Goal: Task Accomplishment & Management: Use online tool/utility

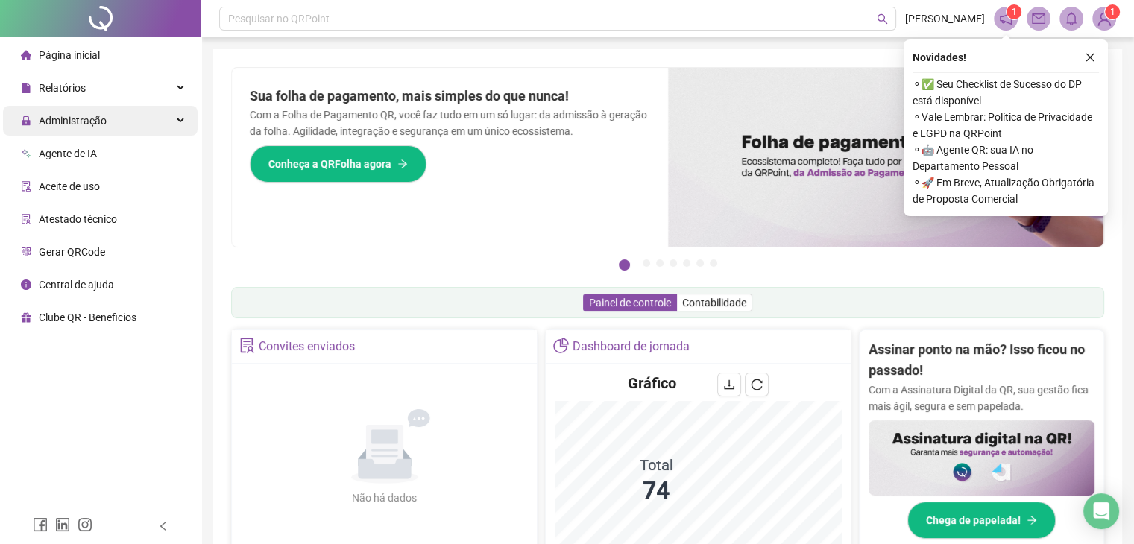
click at [126, 114] on div "Administração" at bounding box center [100, 121] width 195 height 30
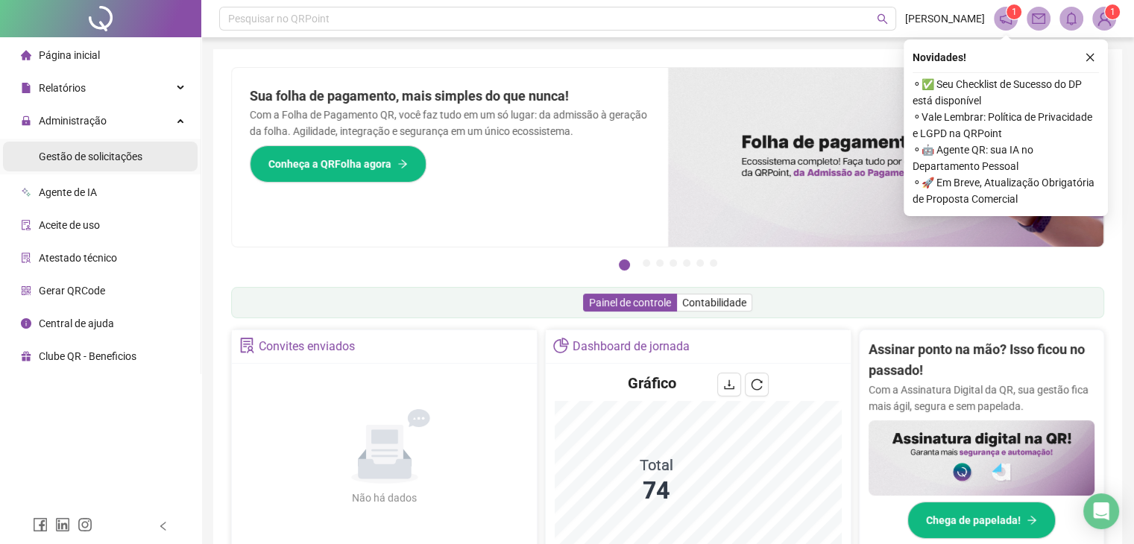
click at [124, 153] on span "Gestão de solicitações" at bounding box center [91, 157] width 104 height 12
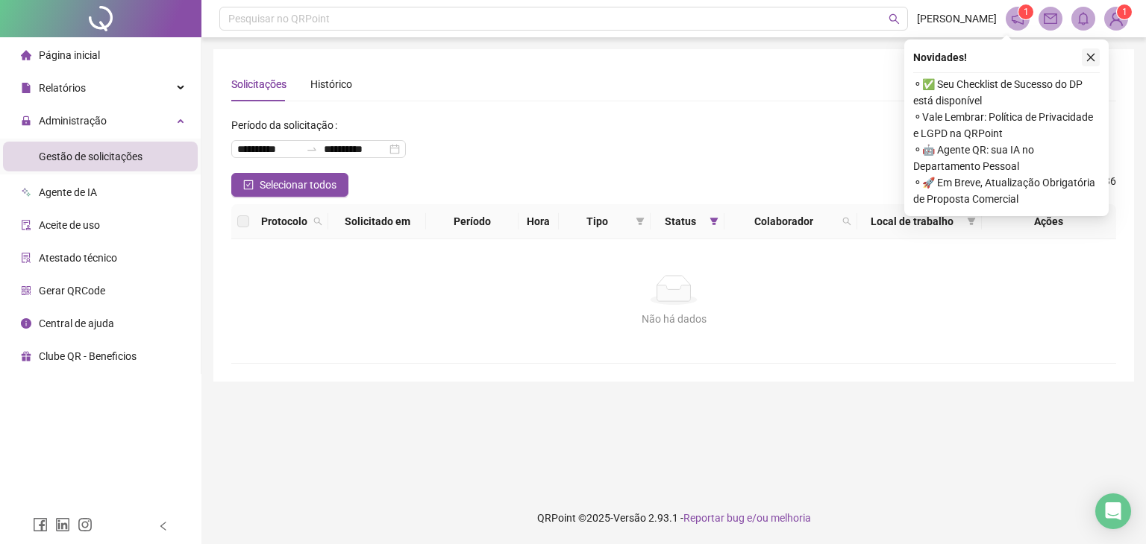
click at [1089, 60] on icon "close" at bounding box center [1090, 57] width 10 height 10
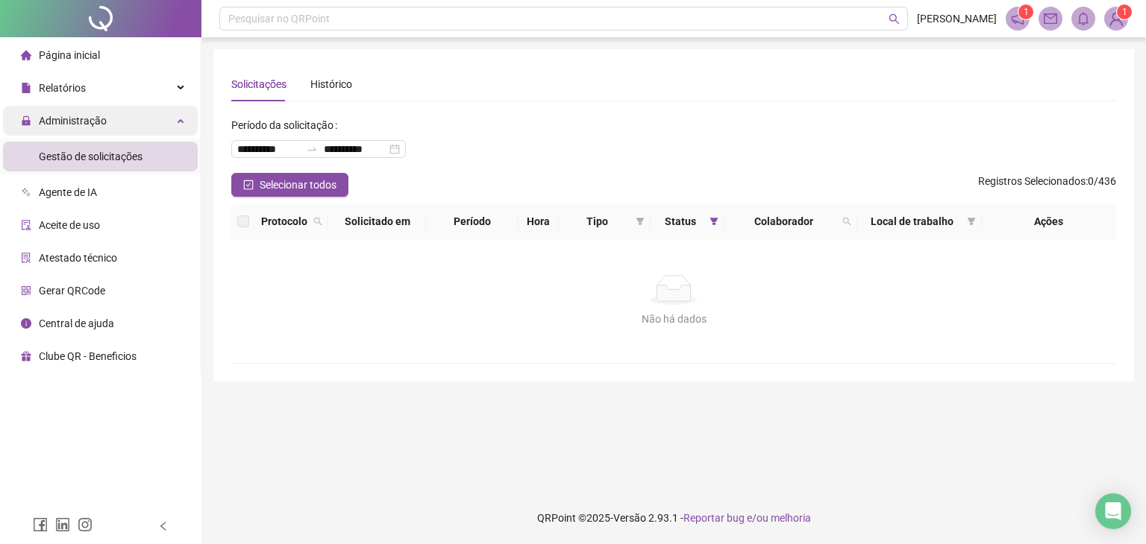
click at [144, 119] on div "Administração" at bounding box center [100, 121] width 195 height 30
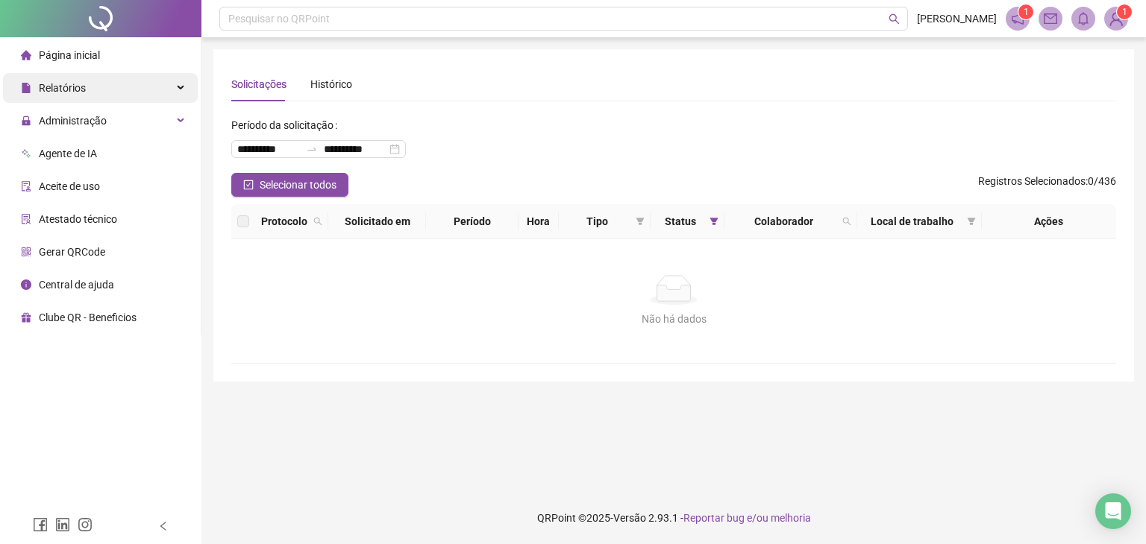
click at [164, 82] on div "Relatórios" at bounding box center [100, 88] width 195 height 30
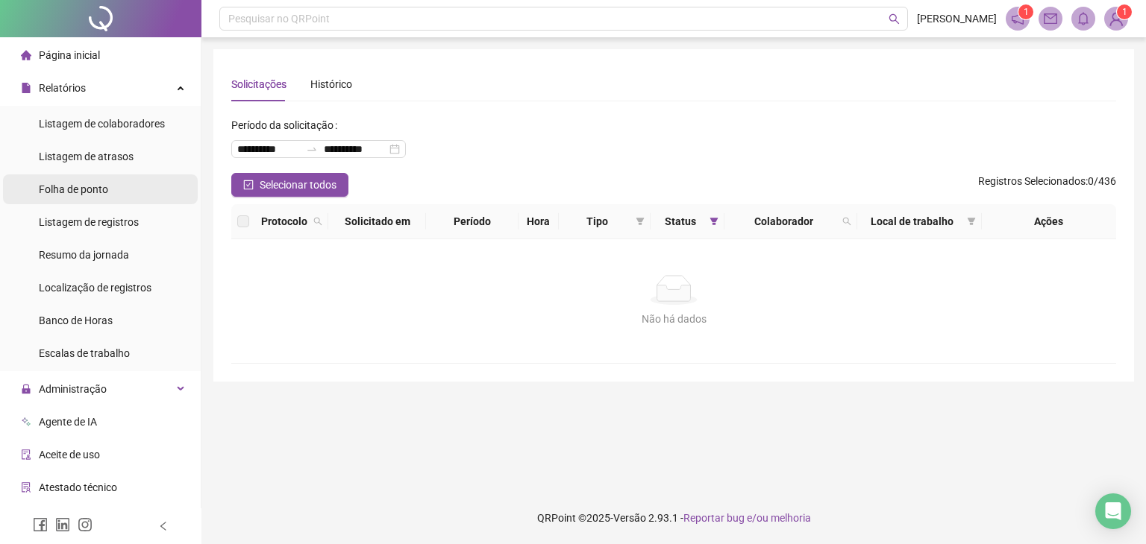
click at [96, 192] on span "Folha de ponto" at bounding box center [73, 189] width 69 height 12
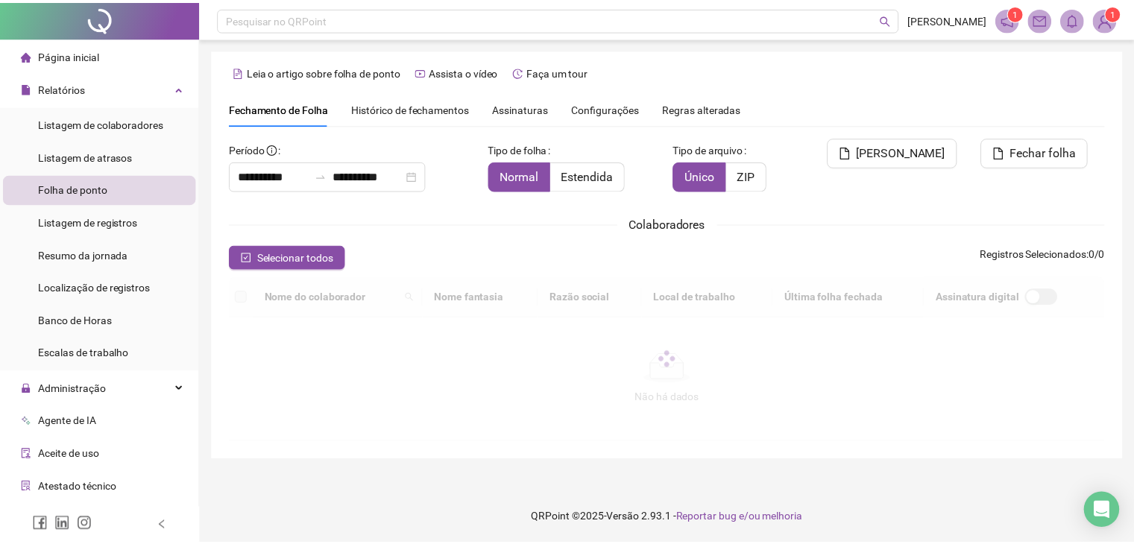
scroll to position [25, 0]
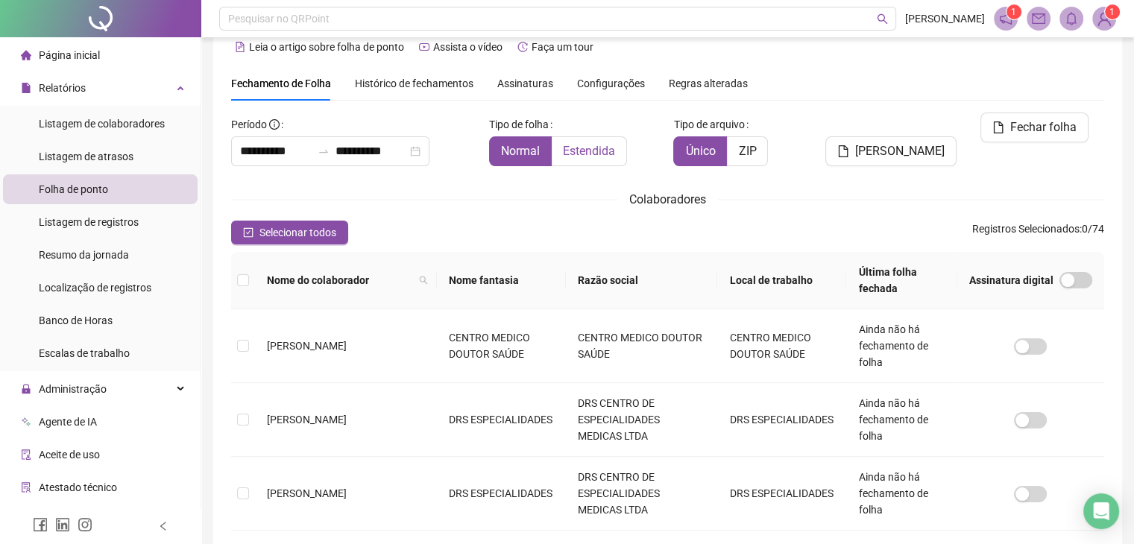
click at [589, 150] on span "Estendida" at bounding box center [589, 151] width 52 height 14
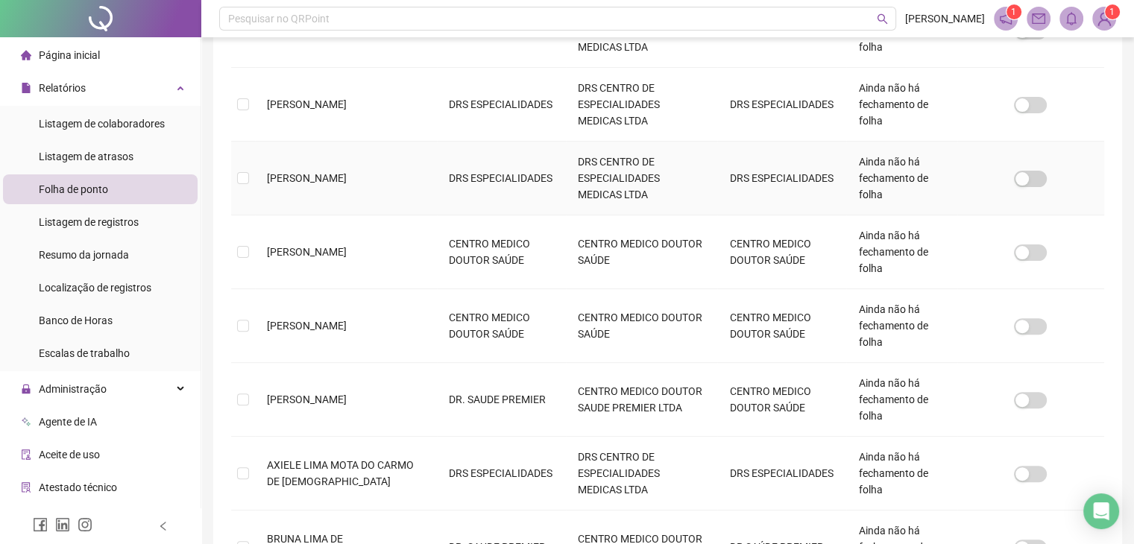
scroll to position [558, 0]
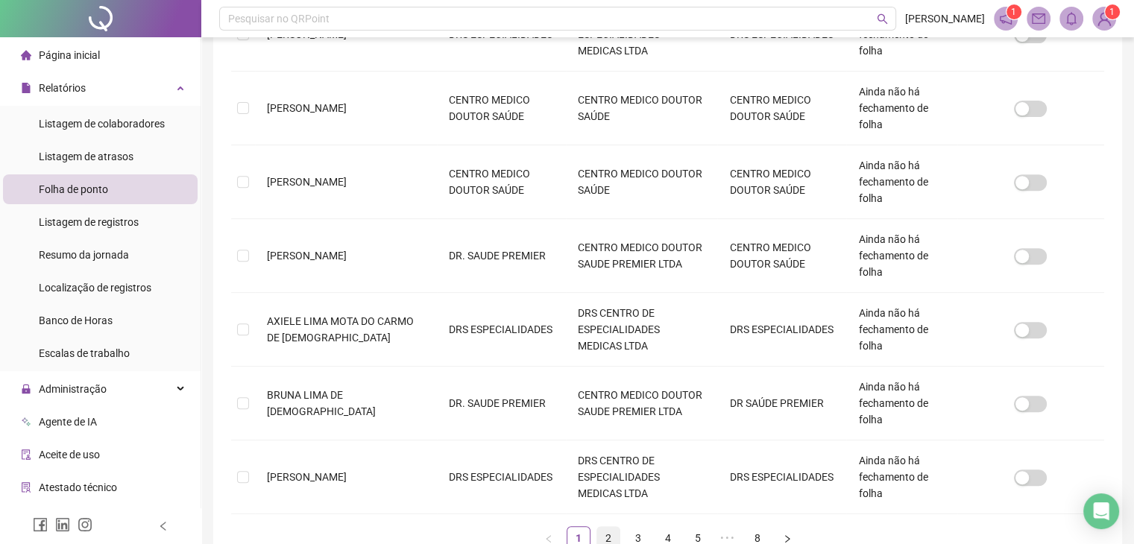
click at [613, 527] on link "2" at bounding box center [608, 538] width 22 height 22
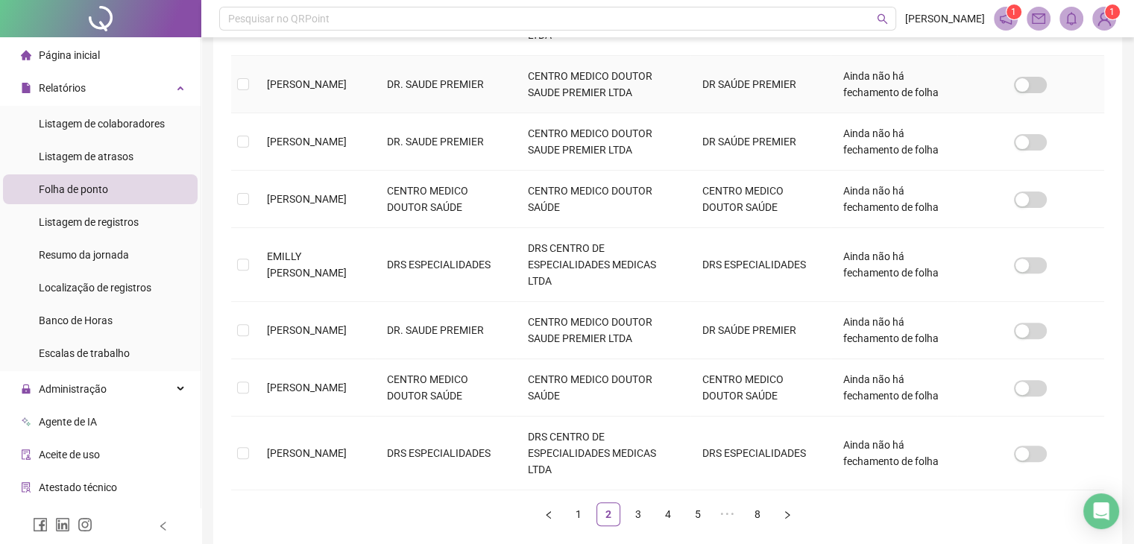
scroll to position [525, 0]
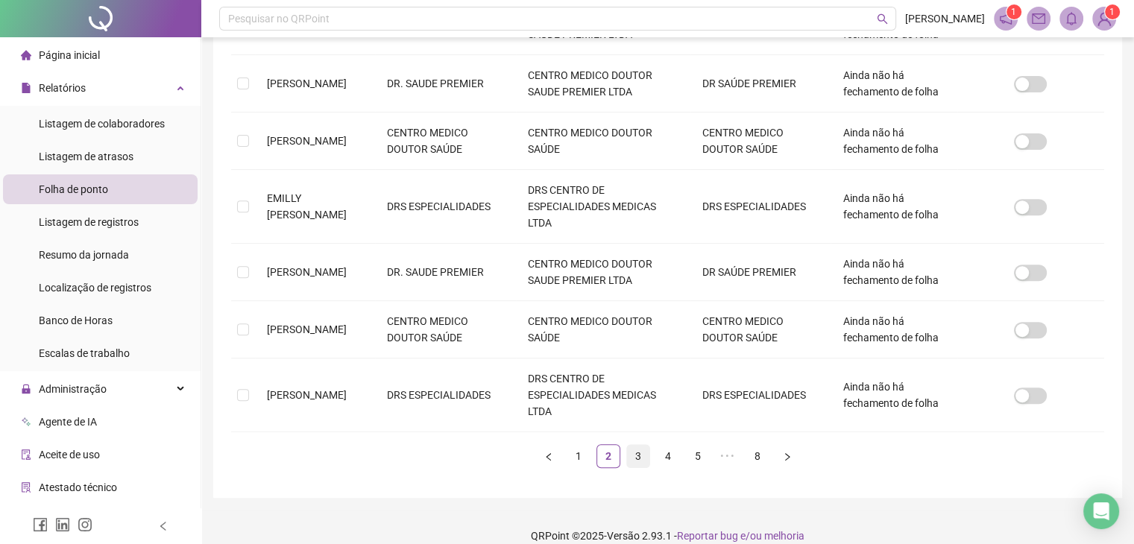
click at [631, 445] on link "3" at bounding box center [638, 456] width 22 height 22
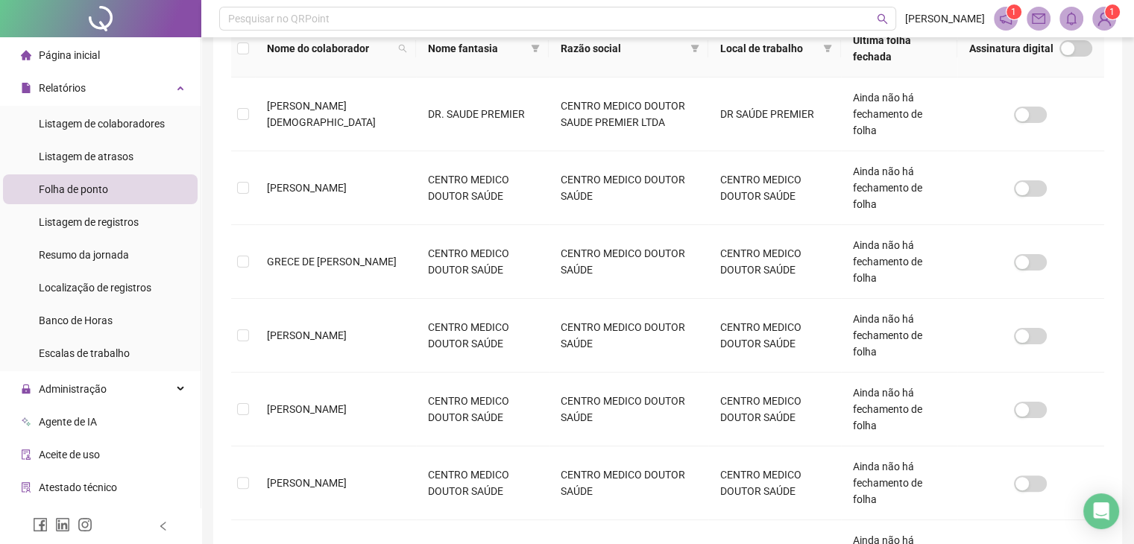
scroll to position [509, 0]
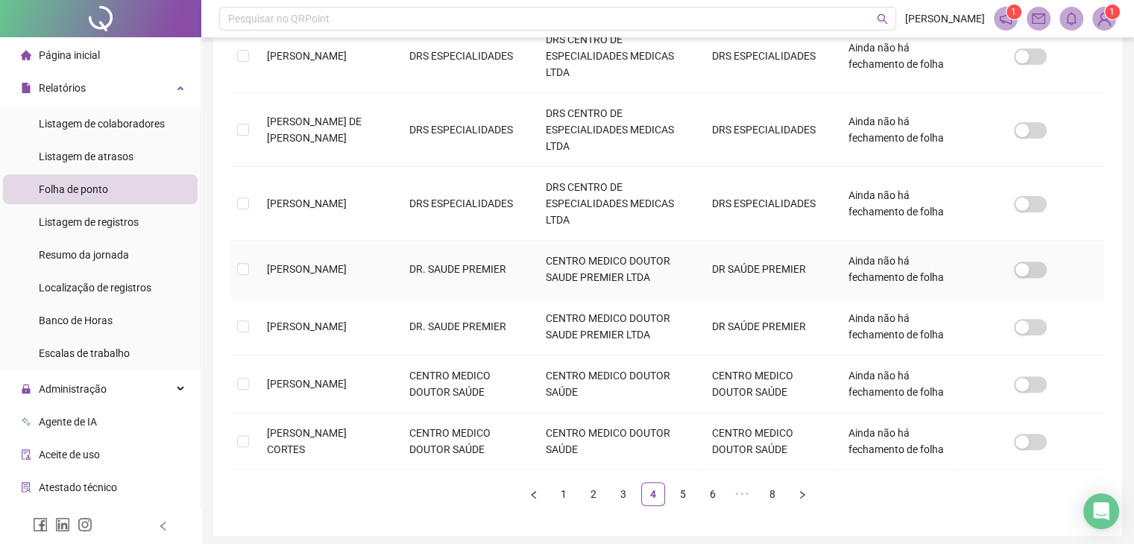
scroll to position [541, 0]
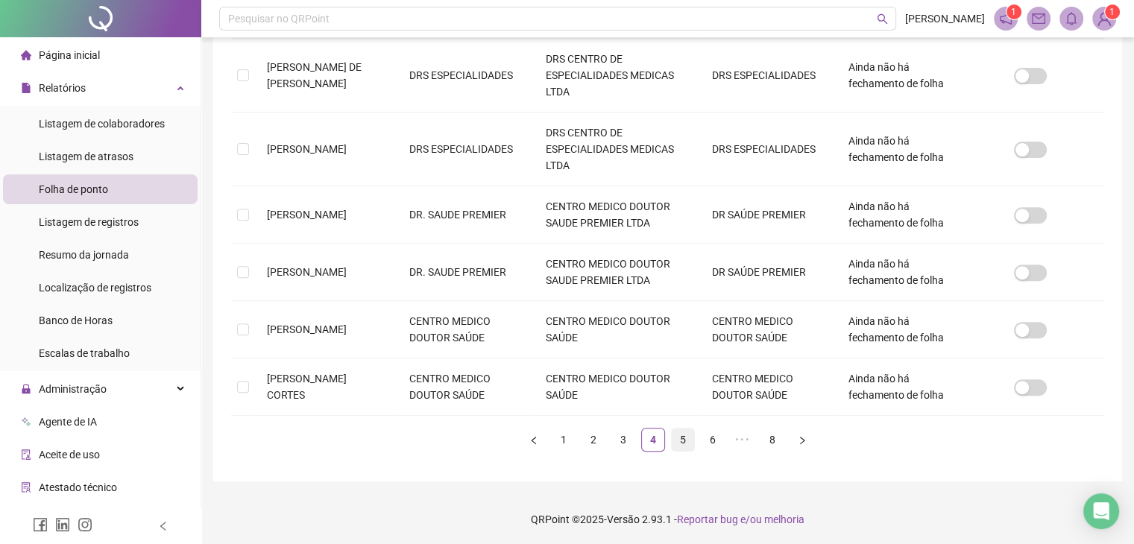
click at [685, 440] on link "5" at bounding box center [683, 440] width 22 height 22
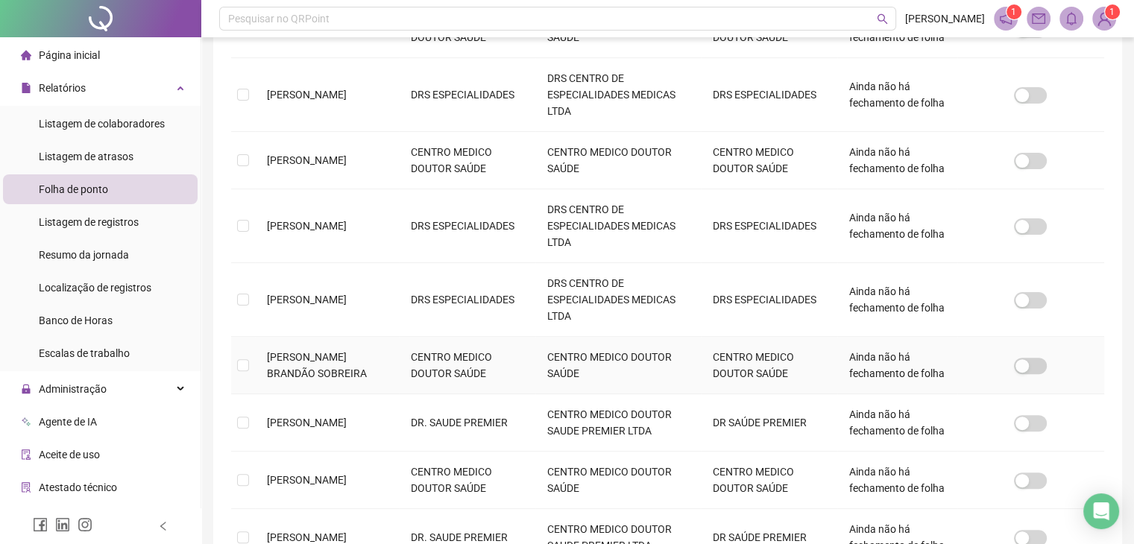
scroll to position [472, 0]
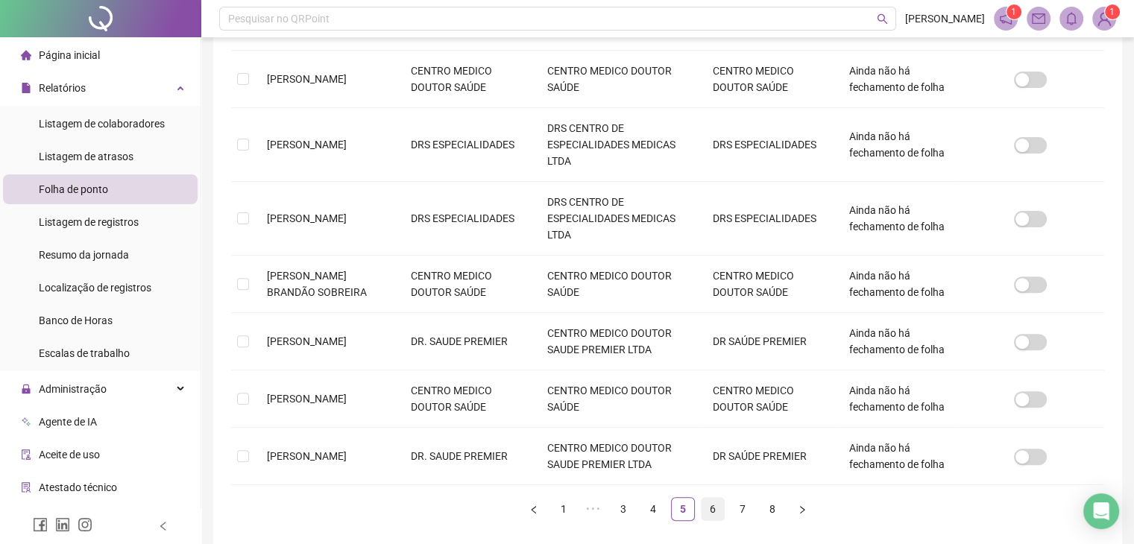
click at [714, 498] on link "6" at bounding box center [713, 509] width 22 height 22
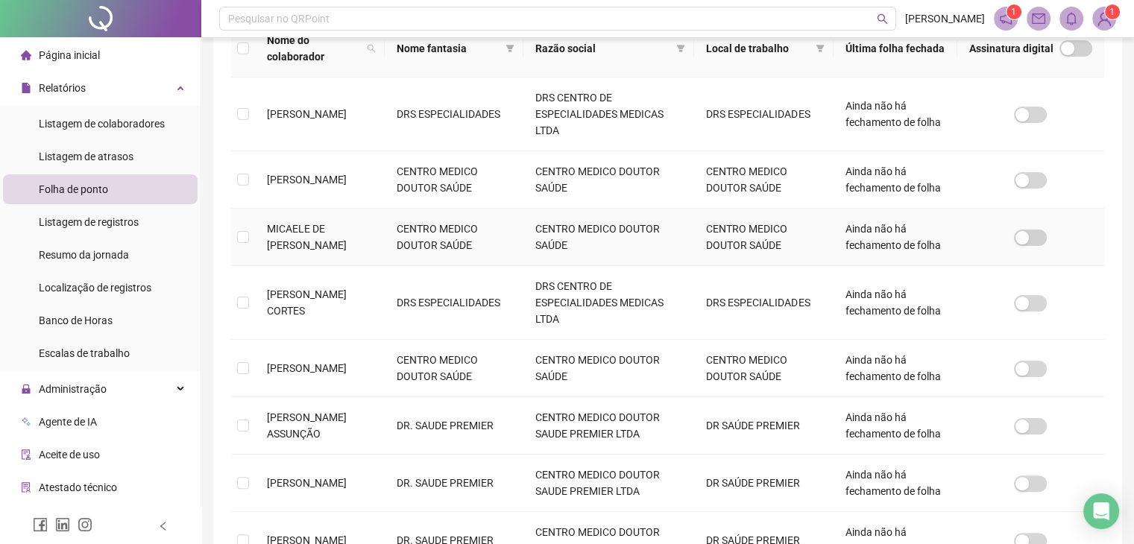
scroll to position [33, 0]
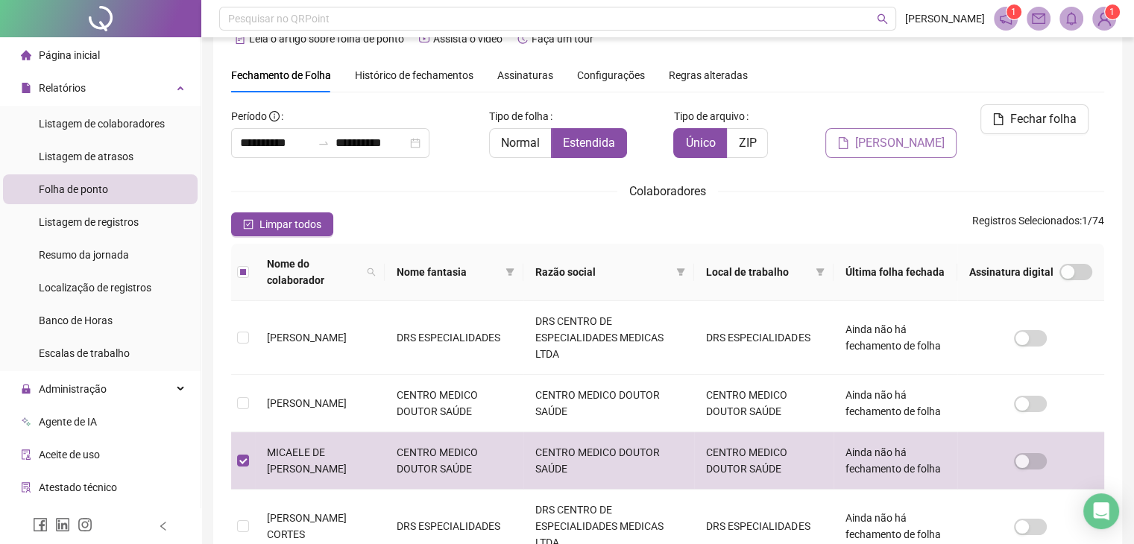
click at [913, 134] on span "[PERSON_NAME]" at bounding box center [899, 143] width 89 height 18
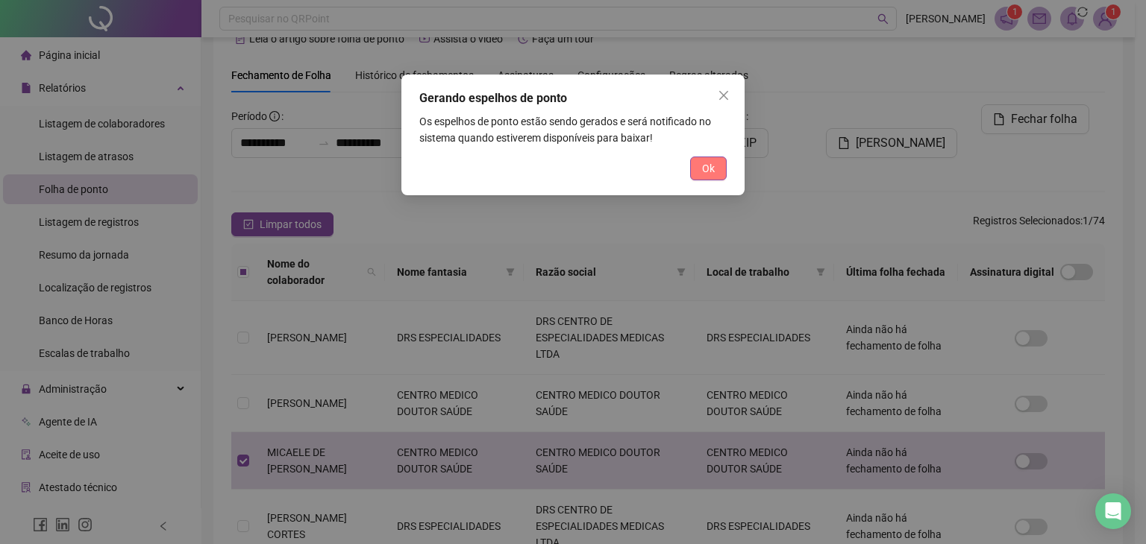
click at [717, 161] on button "Ok" at bounding box center [708, 169] width 37 height 24
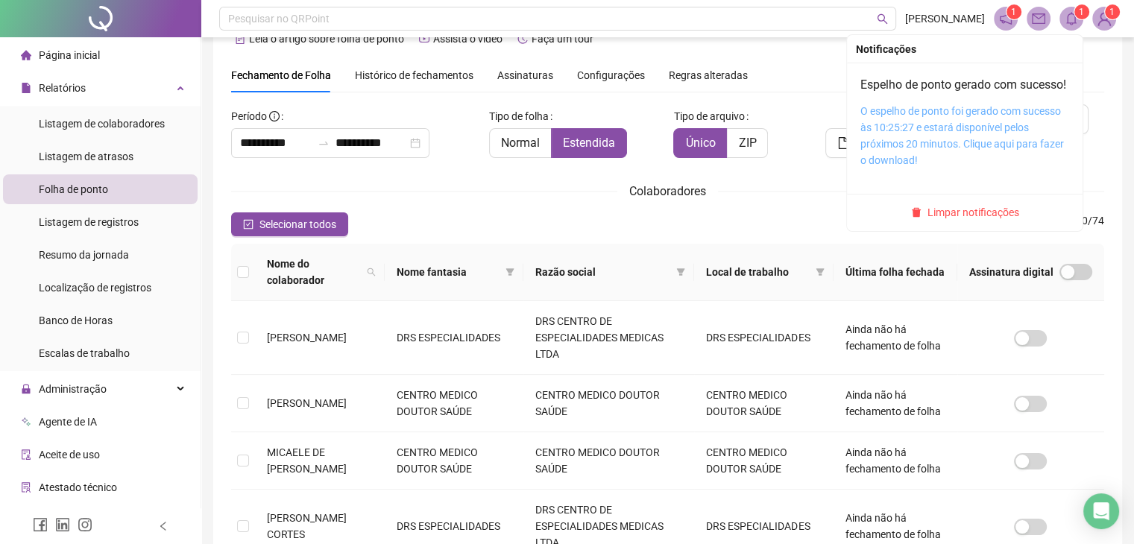
click at [982, 153] on div "O espelho de ponto foi gerado com sucesso às 10:25:27 e estará disponível pelos…" at bounding box center [965, 136] width 209 height 66
click at [980, 142] on link "O espelho de ponto foi gerado com sucesso às 10:25:27 e estará disponível pelos…" at bounding box center [963, 135] width 204 height 61
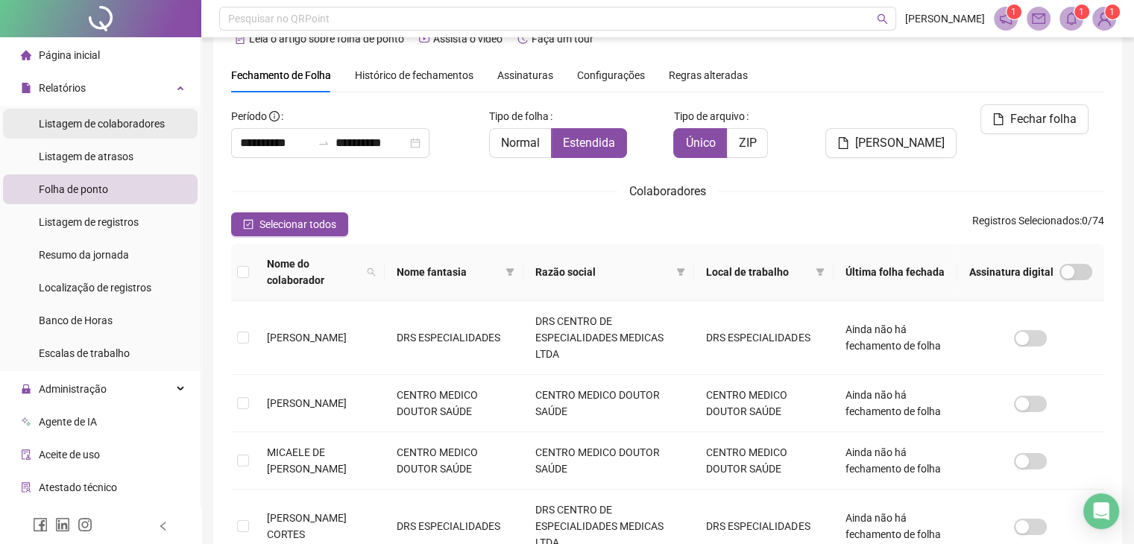
click at [98, 118] on span "Listagem de colaboradores" at bounding box center [102, 124] width 126 height 12
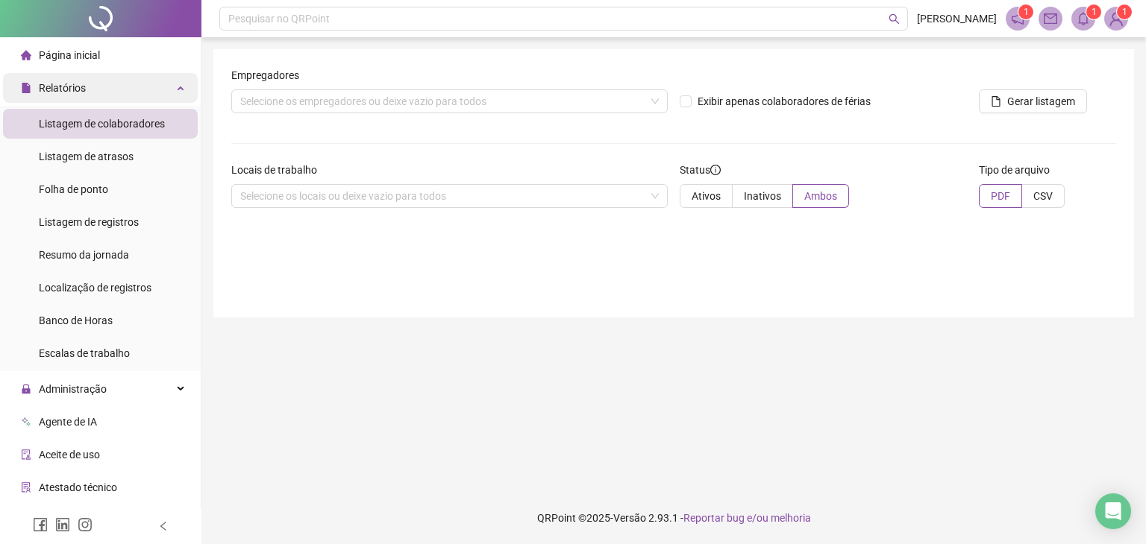
click at [106, 92] on div "Relatórios" at bounding box center [100, 88] width 195 height 30
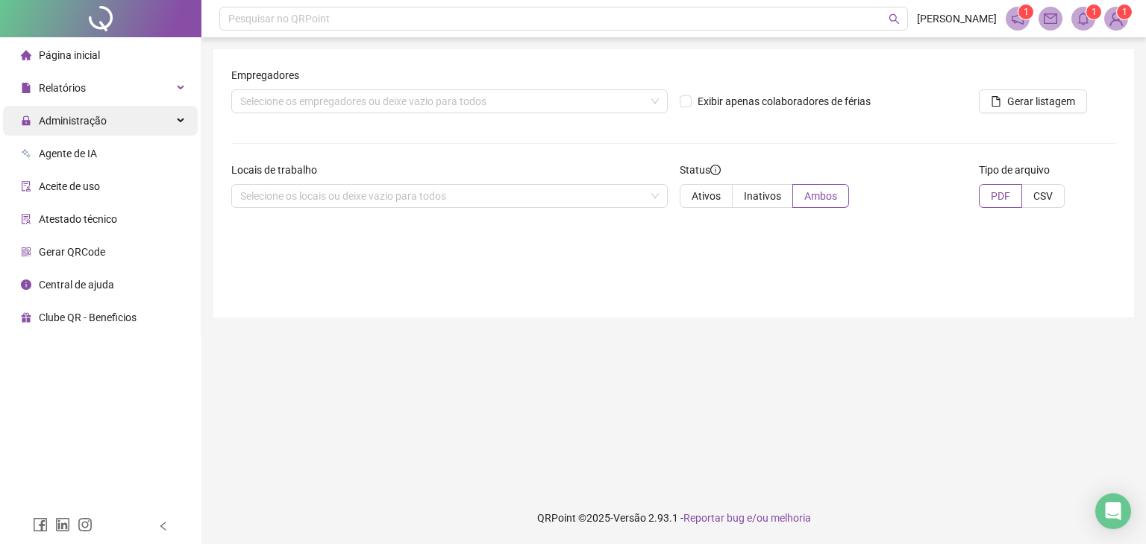
click at [125, 124] on div "Administração" at bounding box center [100, 121] width 195 height 30
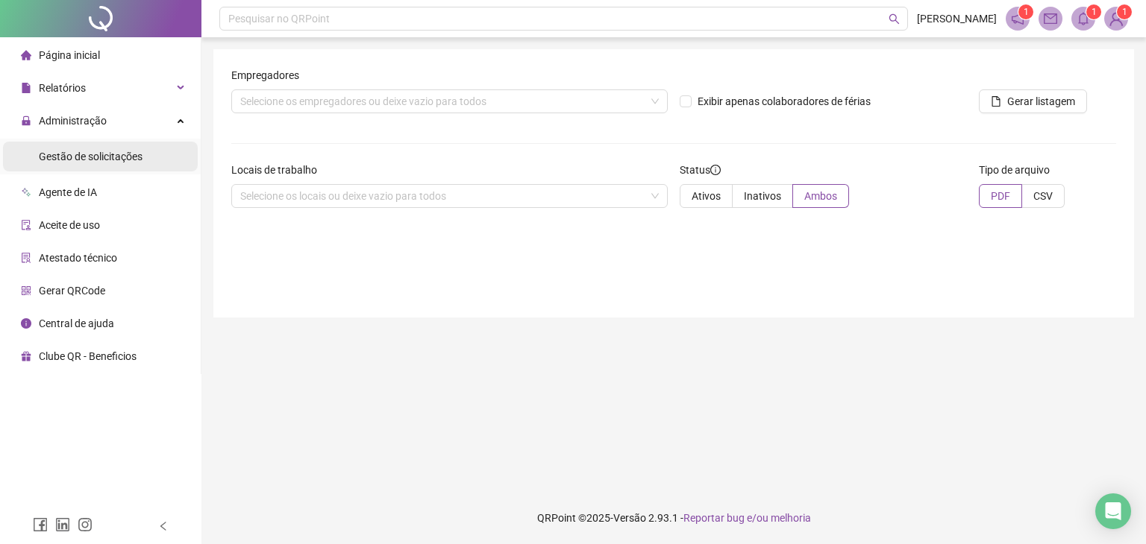
click at [125, 165] on div "Gestão de solicitações" at bounding box center [91, 157] width 104 height 30
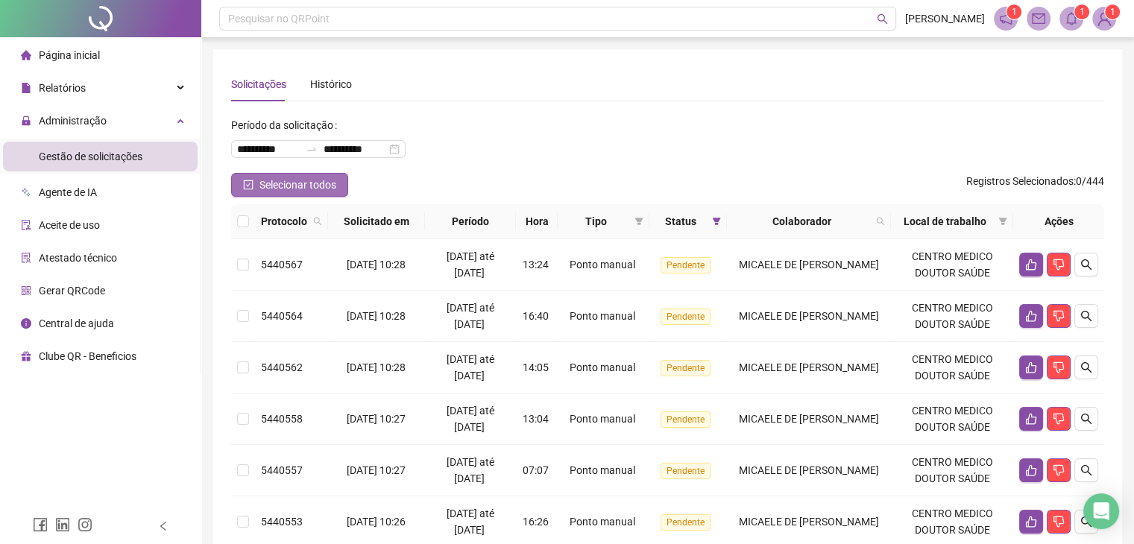
click at [283, 191] on span "Selecionar todos" at bounding box center [298, 185] width 77 height 16
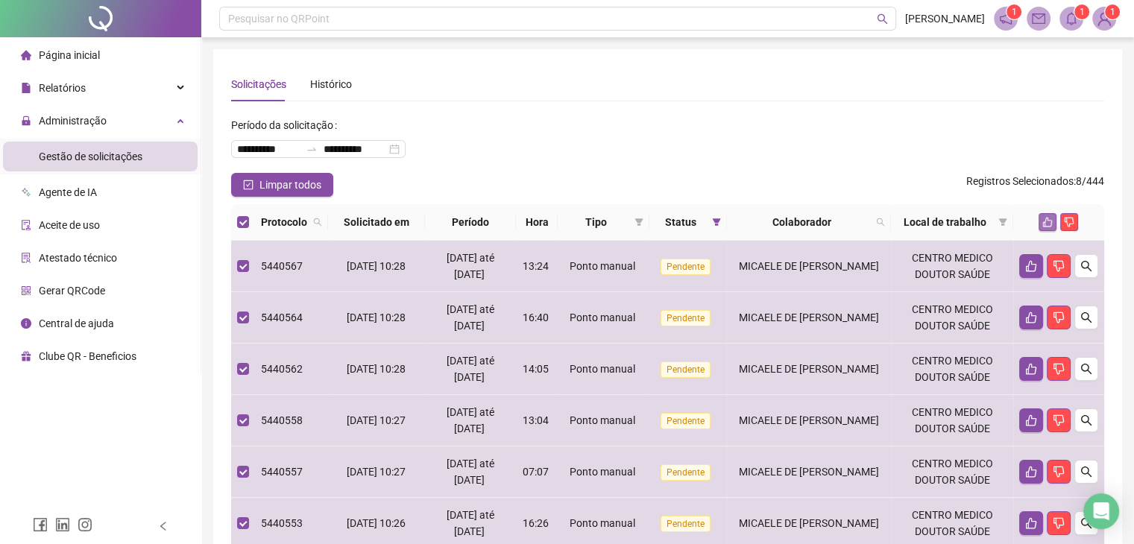
click at [1048, 221] on icon "like" at bounding box center [1048, 222] width 10 height 10
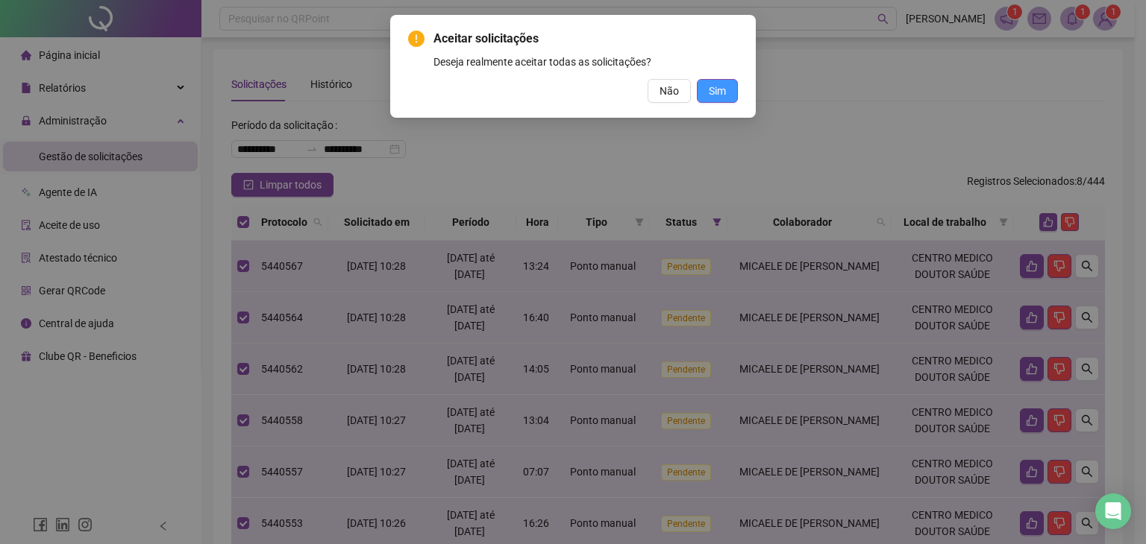
click at [716, 94] on span "Sim" at bounding box center [716, 91] width 17 height 16
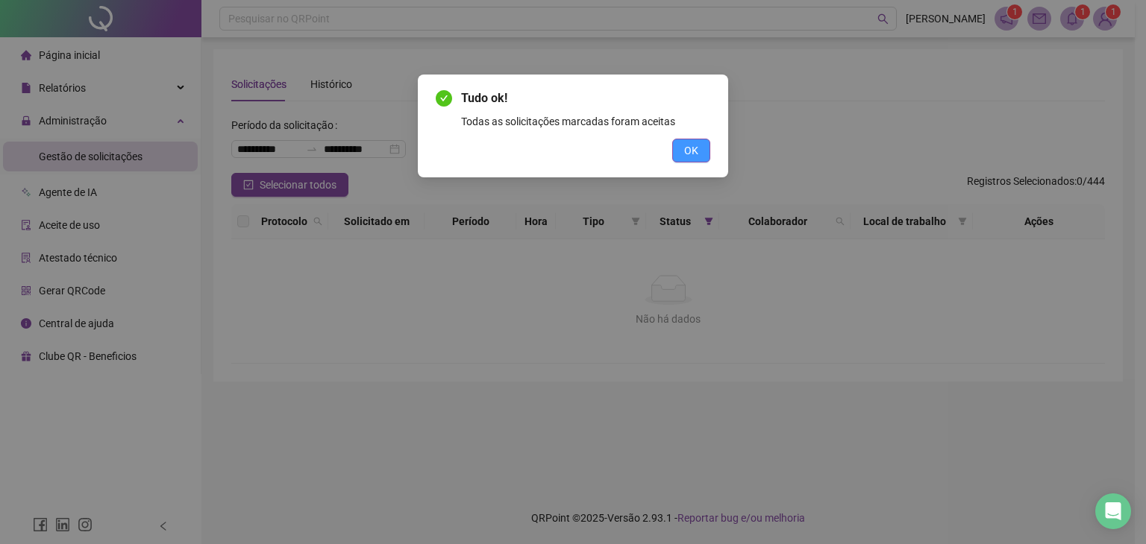
click at [699, 145] on button "OK" at bounding box center [691, 151] width 38 height 24
